Goal: Information Seeking & Learning: Learn about a topic

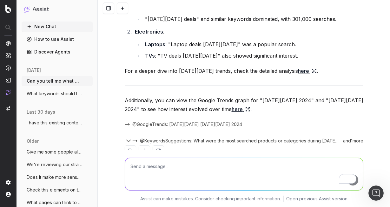
scroll to position [356, 0]
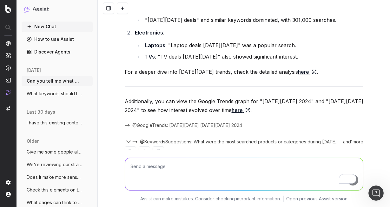
click at [177, 173] on textarea "To enrich screen reader interactions, please activate Accessibility in Grammarl…" at bounding box center [244, 174] width 238 height 32
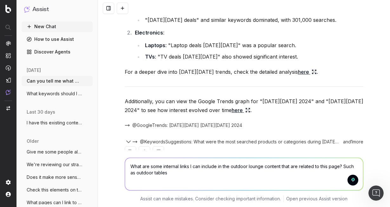
type textarea "What are some internal links I can include in the outdoor lounge content that a…"
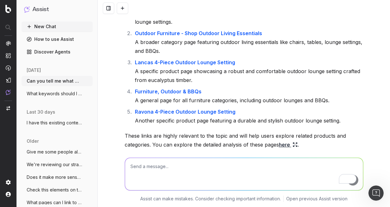
scroll to position [588, 0]
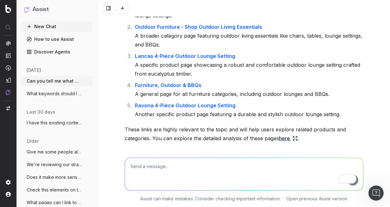
click at [197, 163] on textarea "To enrich screen reader interactions, please activate Accessibility in Grammarl…" at bounding box center [244, 174] width 238 height 32
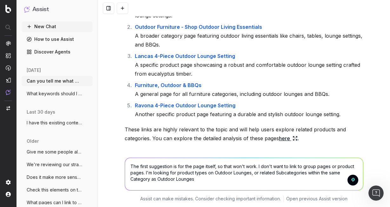
type textarea "The first suggestion is for the page itself, so that won't work. I don't want t…"
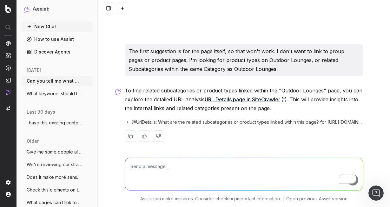
scroll to position [731, 0]
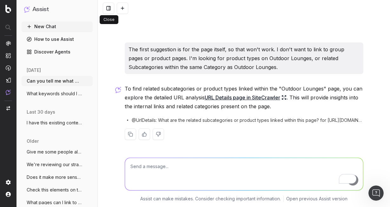
click at [109, 9] on button at bounding box center [108, 8] width 11 height 11
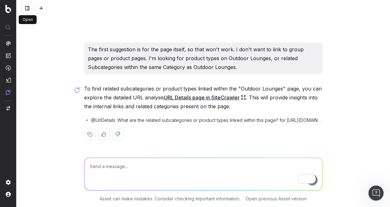
click at [28, 8] on button at bounding box center [27, 8] width 11 height 11
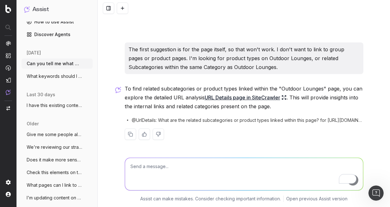
scroll to position [0, 0]
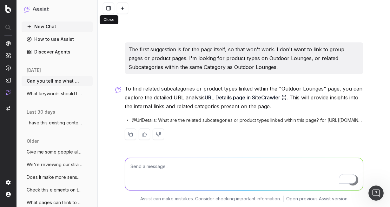
click at [108, 7] on button at bounding box center [108, 8] width 11 height 11
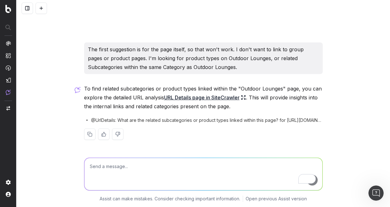
click at [25, 7] on button at bounding box center [27, 8] width 11 height 11
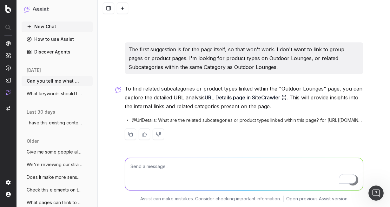
click at [57, 53] on link "Discover Agents" at bounding box center [57, 52] width 71 height 10
click at [164, 174] on textarea "To enrich screen reader interactions, please activate Accessibility in Grammarl…" at bounding box center [244, 174] width 238 height 32
drag, startPoint x: 179, startPoint y: 170, endPoint x: 140, endPoint y: 168, distance: 39.4
click at [140, 168] on textarea "Can you tell me what" at bounding box center [244, 174] width 238 height 32
type textarea "Can you give me a list of suggested internal links instead?"
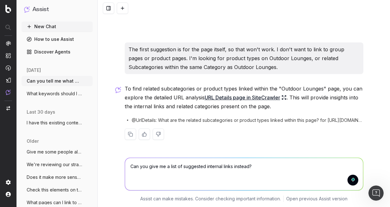
scroll to position [770, 0]
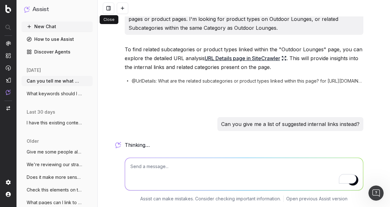
click at [110, 8] on button at bounding box center [108, 8] width 11 height 11
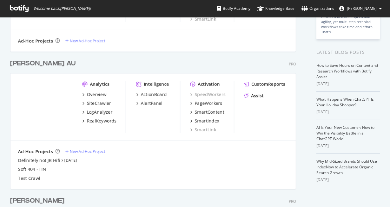
scroll to position [104, 0]
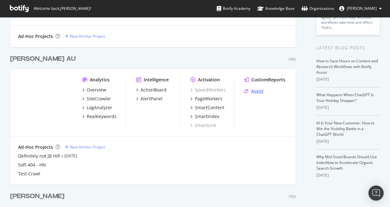
click at [257, 92] on div "Assist" at bounding box center [257, 91] width 13 height 6
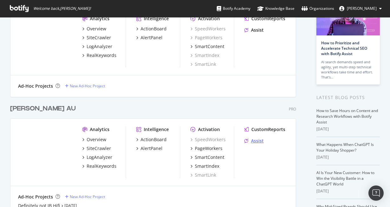
scroll to position [53, 0]
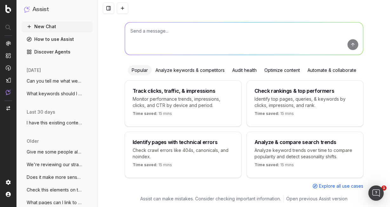
scroll to position [39, 0]
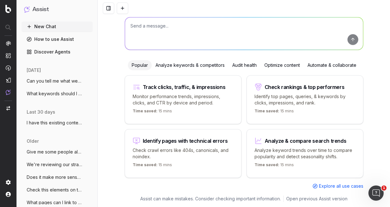
click at [68, 80] on span "Can you tell me what were some trending" at bounding box center [55, 81] width 56 height 6
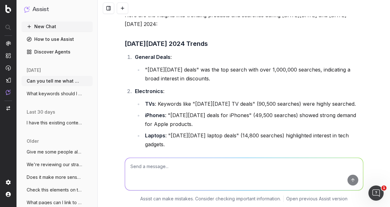
scroll to position [691, 0]
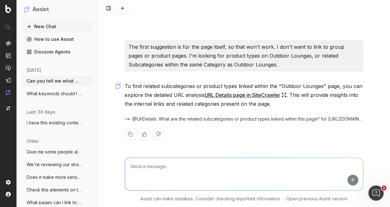
click at [163, 166] on textarea at bounding box center [244, 174] width 238 height 32
type textarea "Can you give me a list of suggested internal links instead?"
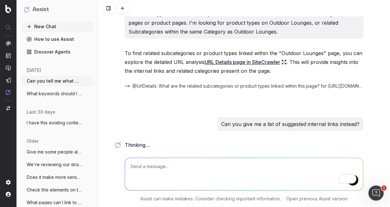
click at [108, 8] on button at bounding box center [108, 8] width 11 height 11
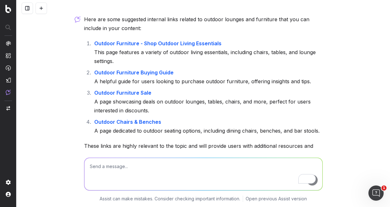
scroll to position [849, 0]
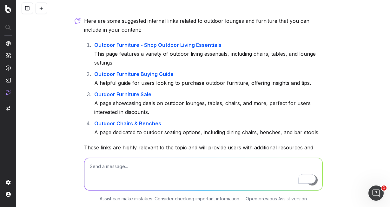
click at [22, 3] on button at bounding box center [27, 8] width 11 height 11
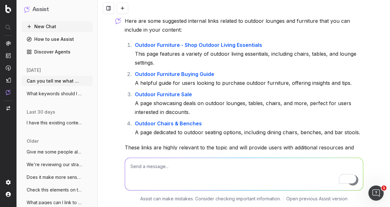
click at [159, 183] on textarea "To enrich screen reader interactions, please activate Accessibility in Grammarl…" at bounding box center [244, 174] width 238 height 32
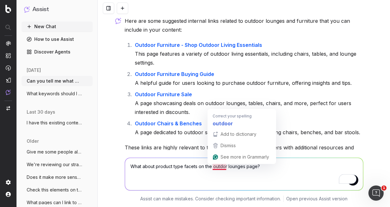
click at [221, 167] on textarea "What about product type facets on the outdor lounges page?" at bounding box center [244, 174] width 238 height 32
type textarea "What about product type facets on the outdoor lounges page?"
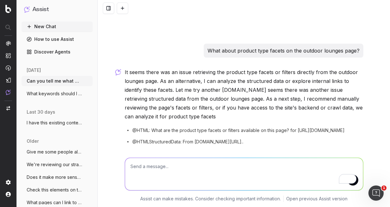
scroll to position [1030, 0]
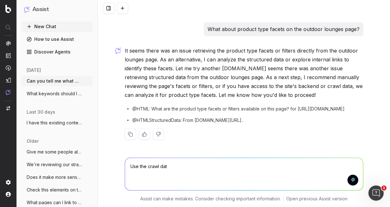
type textarea "Use the crawl data"
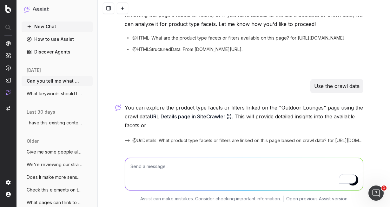
scroll to position [1123, 0]
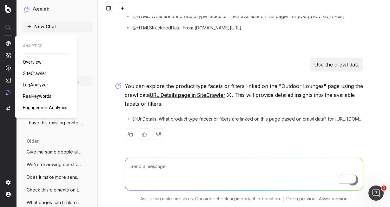
click at [41, 95] on span "RealKeywords" at bounding box center [37, 96] width 29 height 5
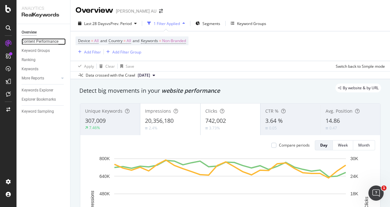
click at [42, 41] on div "Content Performance" at bounding box center [40, 41] width 37 height 7
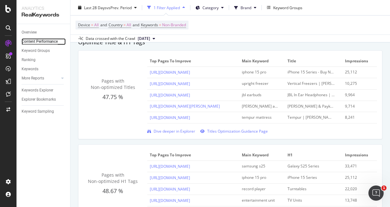
scroll to position [264, 0]
